Goal: Task Accomplishment & Management: Complete application form

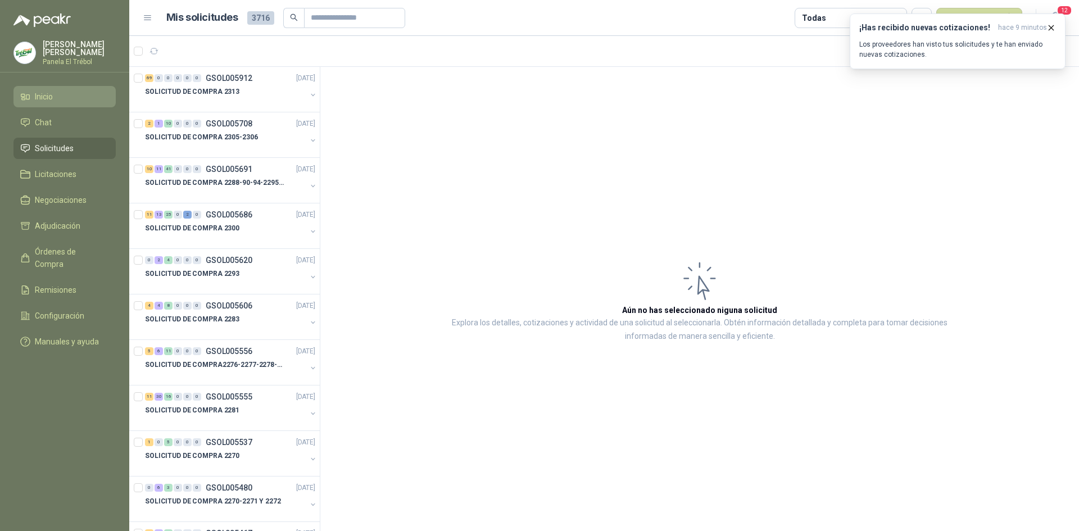
click at [46, 97] on link "Inicio" at bounding box center [64, 96] width 102 height 21
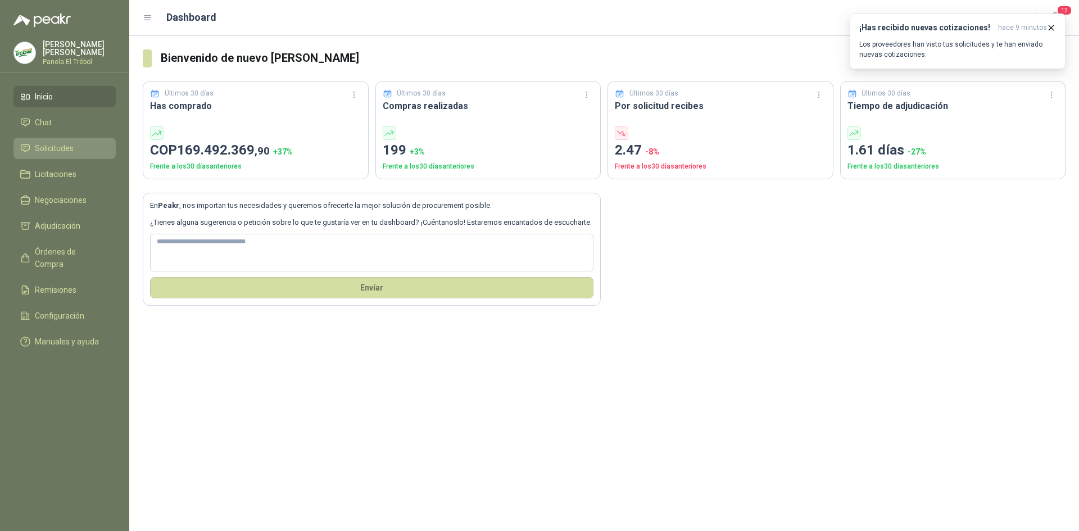
click at [67, 154] on span "Solicitudes" at bounding box center [54, 148] width 39 height 12
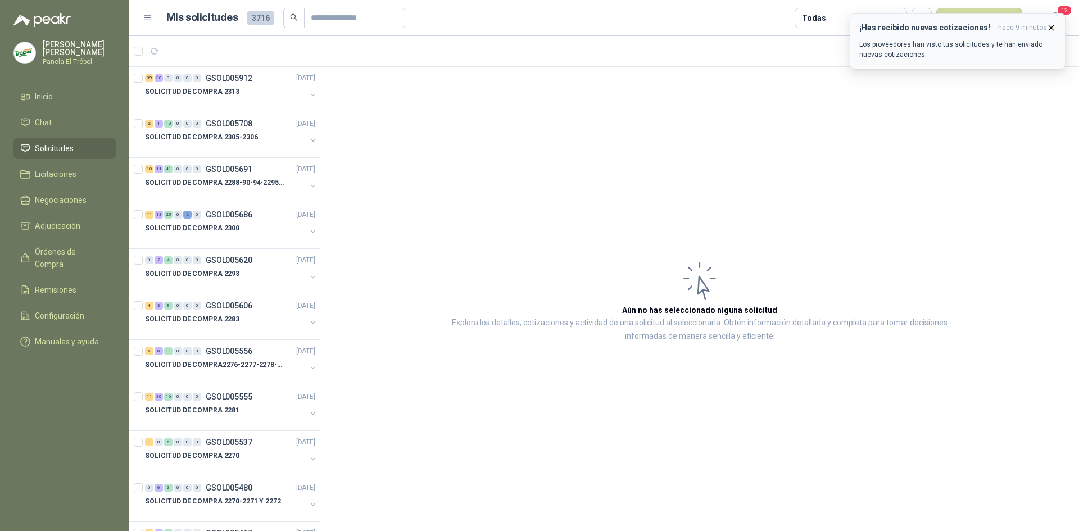
click at [1049, 26] on icon "button" at bounding box center [1051, 27] width 4 height 4
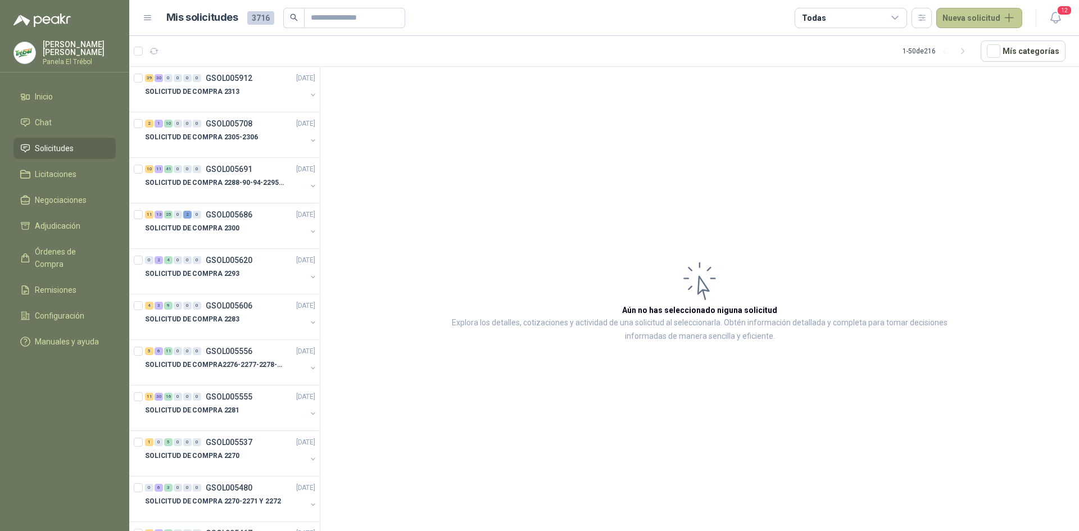
click at [984, 16] on button "Nueva solicitud" at bounding box center [979, 18] width 86 height 20
click at [47, 152] on span "Solicitudes" at bounding box center [54, 148] width 39 height 12
click at [1004, 8] on button "Nueva solicitud" at bounding box center [979, 18] width 86 height 20
click at [965, 63] on link "Solicitud grupal" at bounding box center [991, 64] width 95 height 20
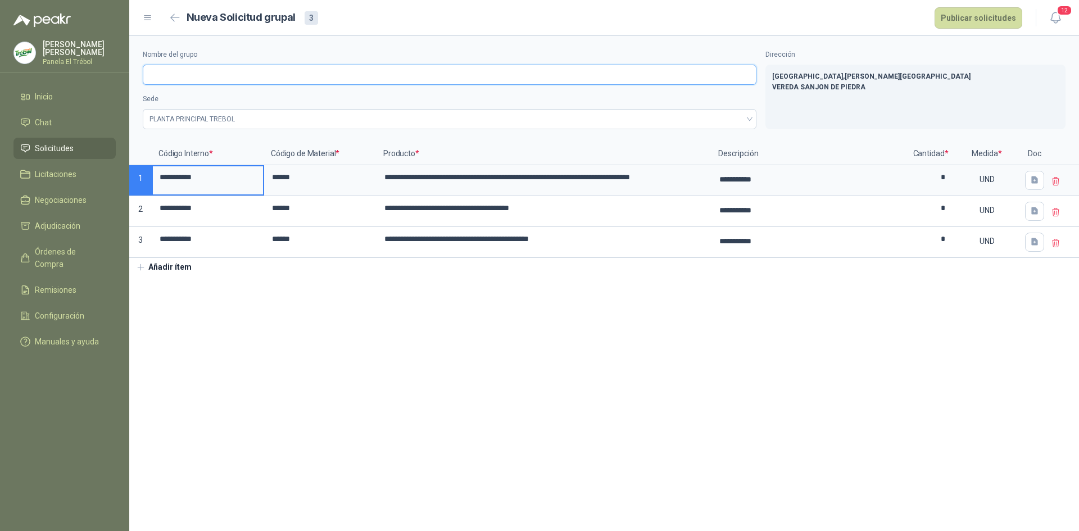
click at [169, 74] on input "Nombre del grupo" at bounding box center [449, 75] width 613 height 20
type input "**********"
click at [636, 311] on section "**********" at bounding box center [603, 283] width 949 height 495
click at [988, 15] on button "Publicar solicitudes" at bounding box center [978, 17] width 88 height 21
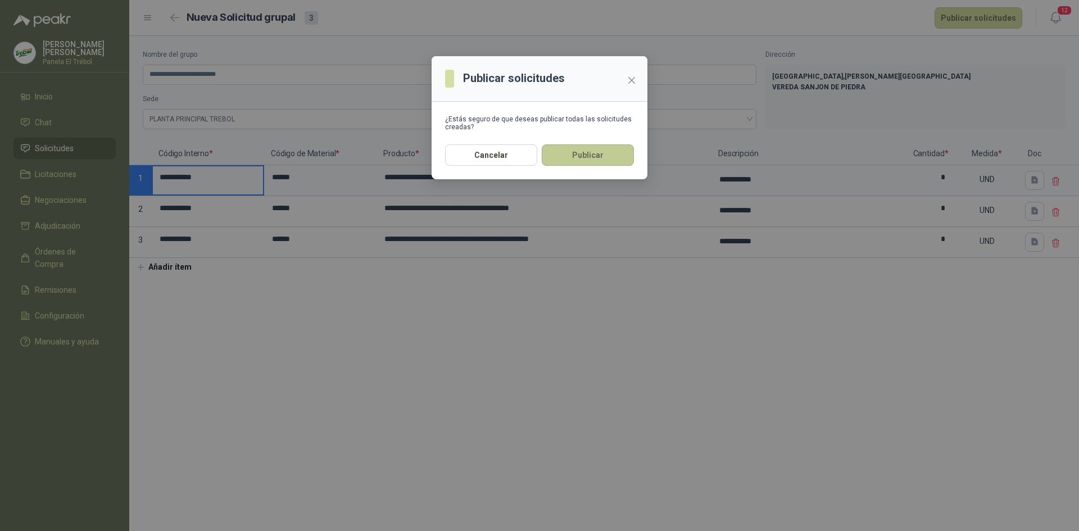
click at [588, 154] on button "Publicar" at bounding box center [588, 154] width 92 height 21
